Goal: Task Accomplishment & Management: Use online tool/utility

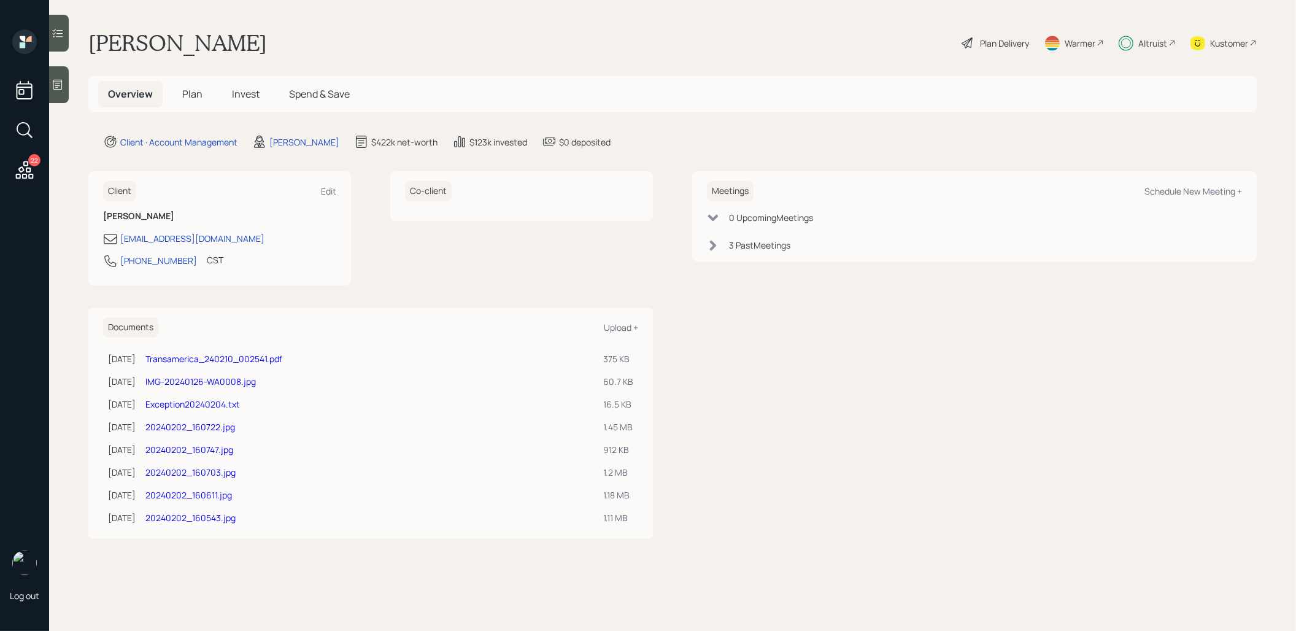
click at [993, 41] on div "Plan Delivery" at bounding box center [1004, 43] width 49 height 13
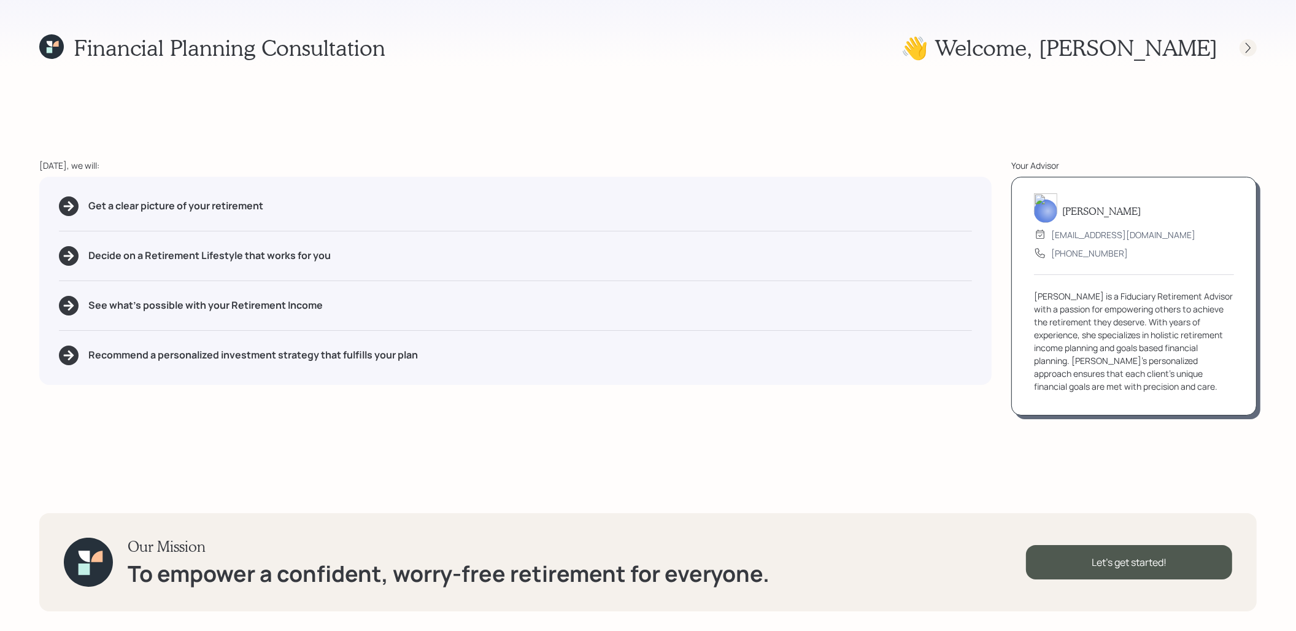
click at [1249, 48] on icon at bounding box center [1248, 48] width 12 height 12
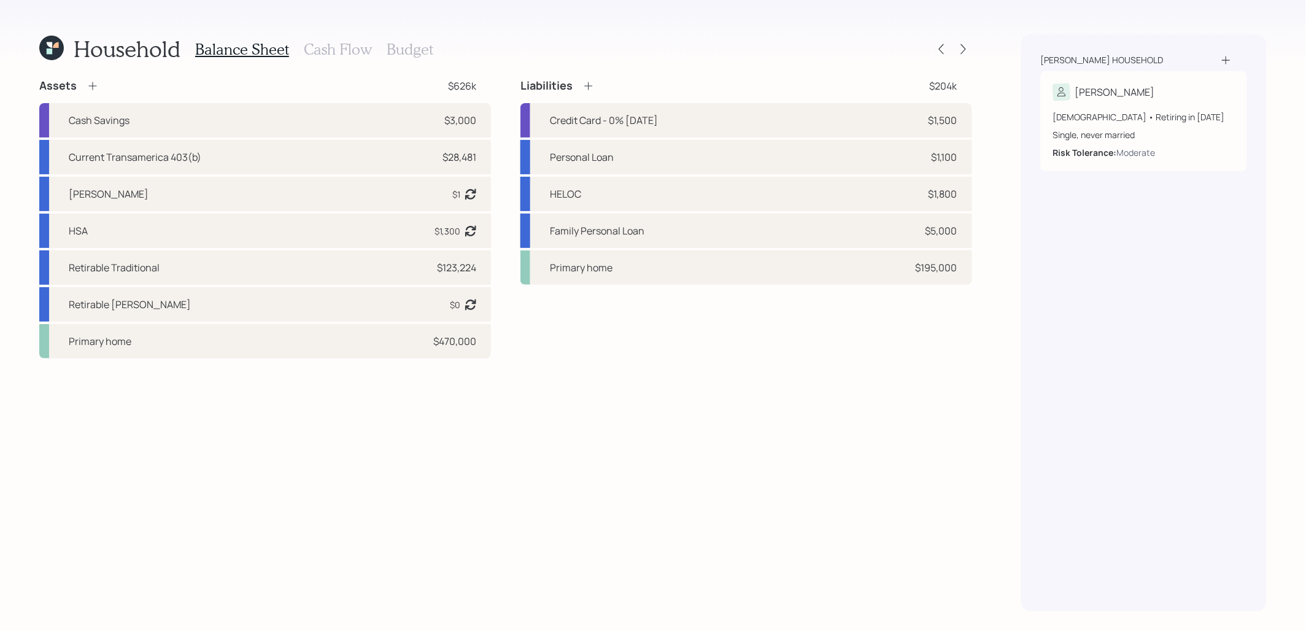
click at [46, 46] on icon at bounding box center [51, 48] width 25 height 25
